Goal: Task Accomplishment & Management: Complete application form

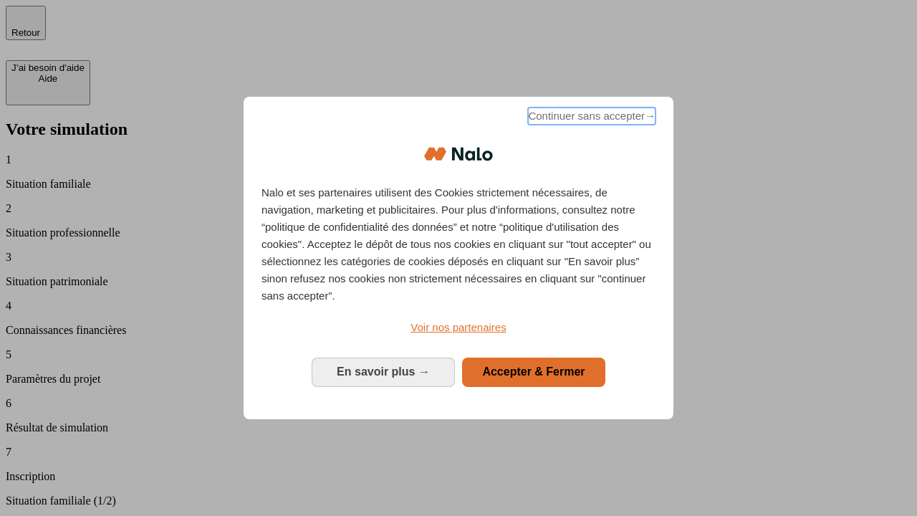
click at [591, 118] on span "Continuer sans accepter →" at bounding box center [592, 116] width 128 height 17
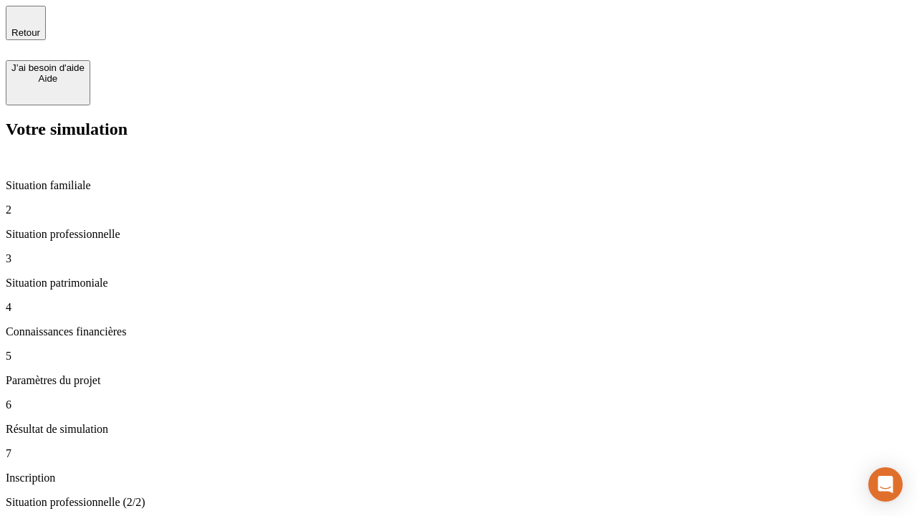
type input "30 000"
type input "1 000"
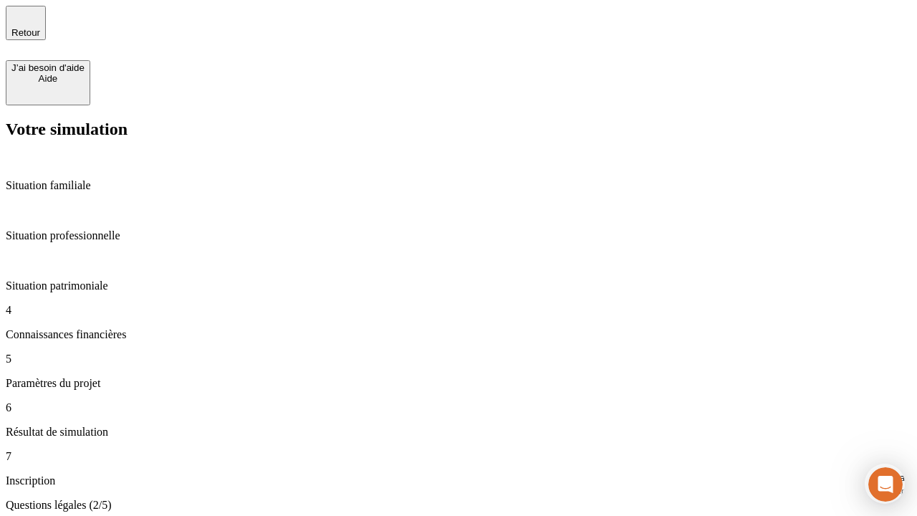
scroll to position [3, 0]
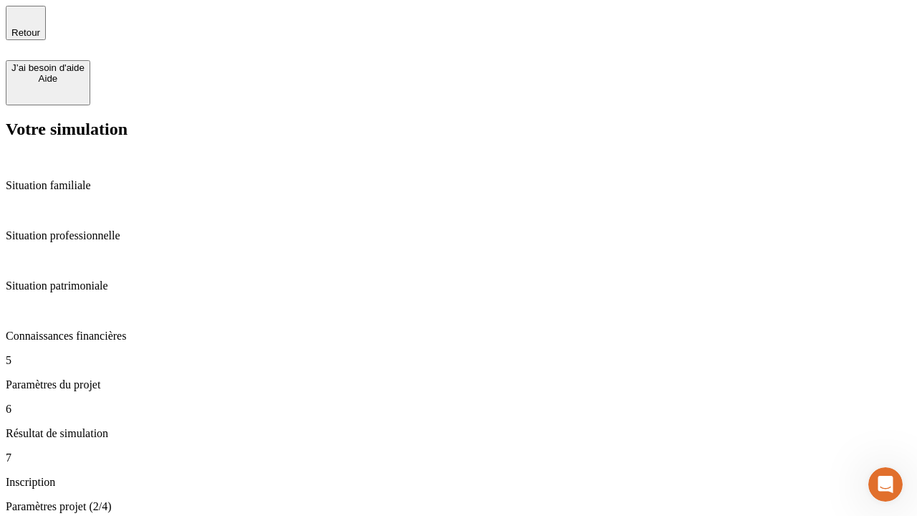
type input "65"
type input "5 000"
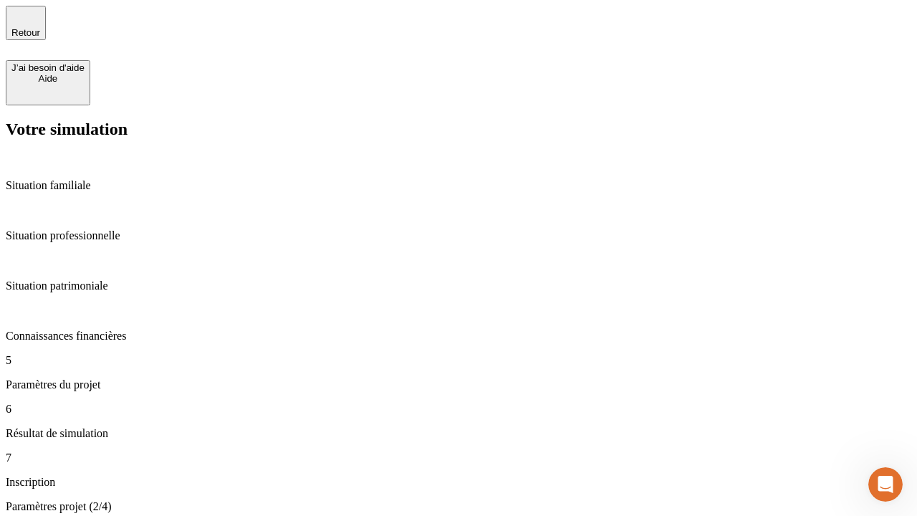
type input "640"
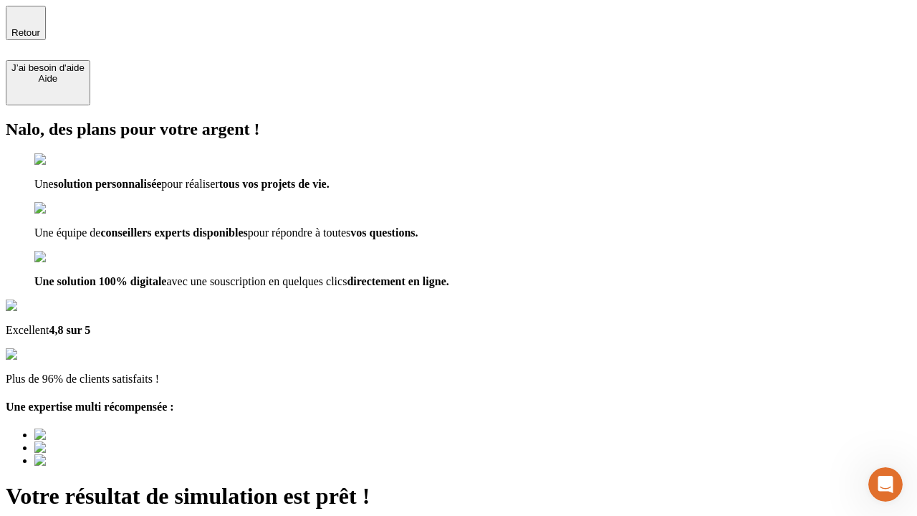
type input "[EMAIL_ADDRESS][DOMAIN_NAME]"
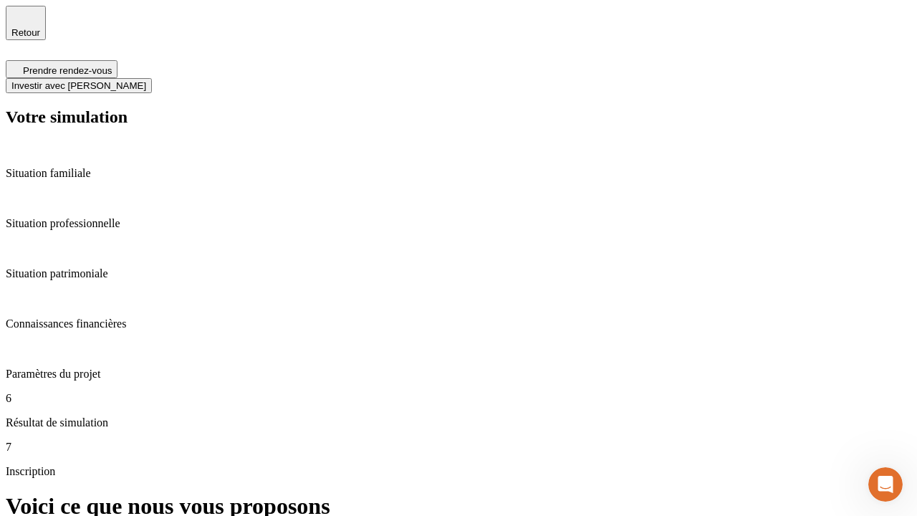
click at [146, 80] on span "Investir avec [PERSON_NAME]" at bounding box center [78, 85] width 135 height 11
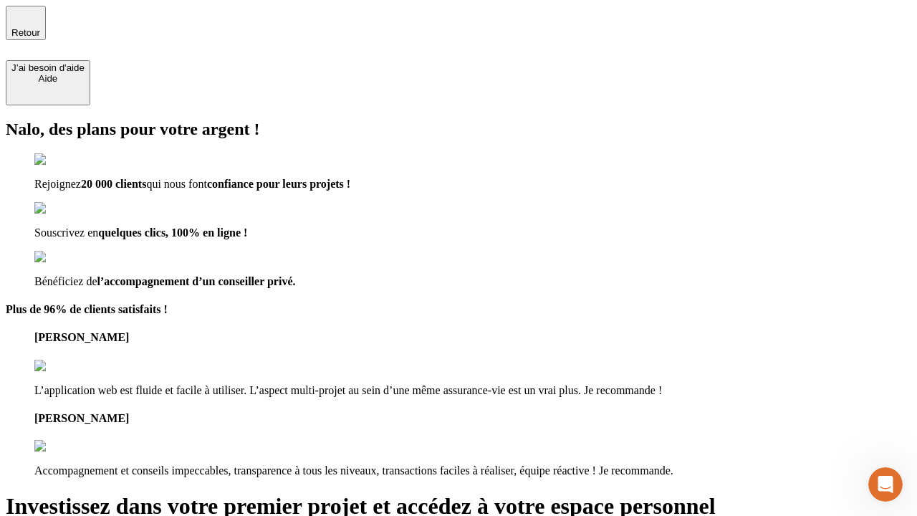
type input "[EMAIL_ADDRESS][DOMAIN_NAME]"
